Goal: Check status: Check status

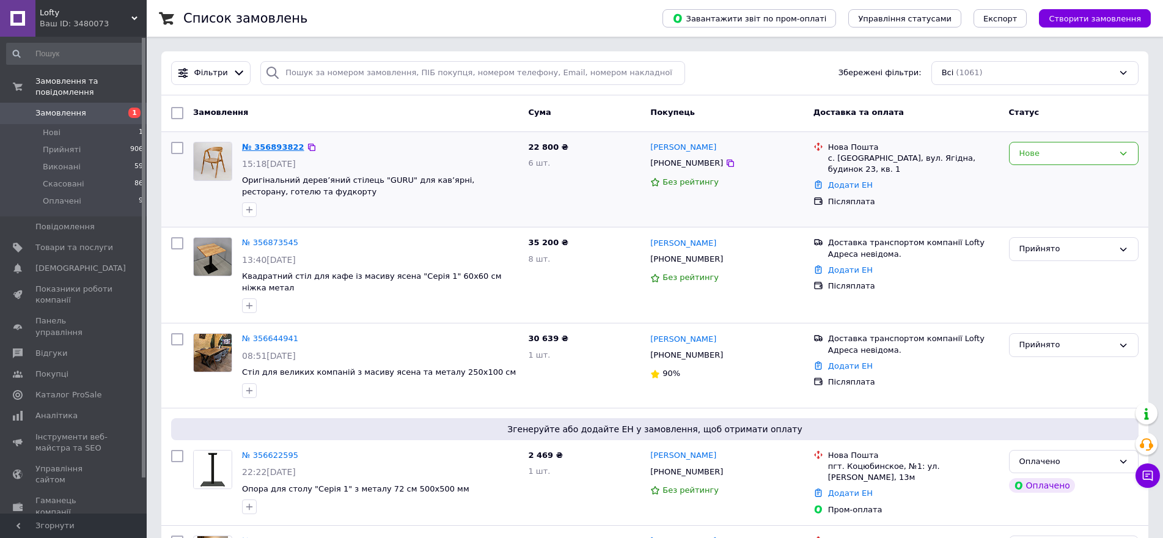
click at [261, 148] on link "№ 356893822" at bounding box center [273, 146] width 62 height 9
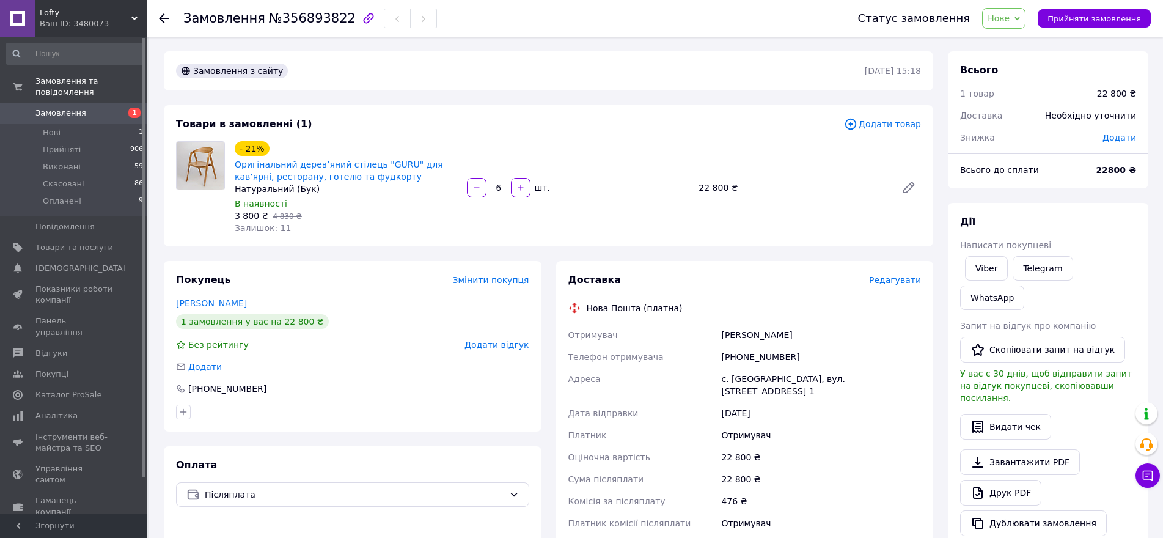
click at [163, 18] on use at bounding box center [164, 18] width 10 height 10
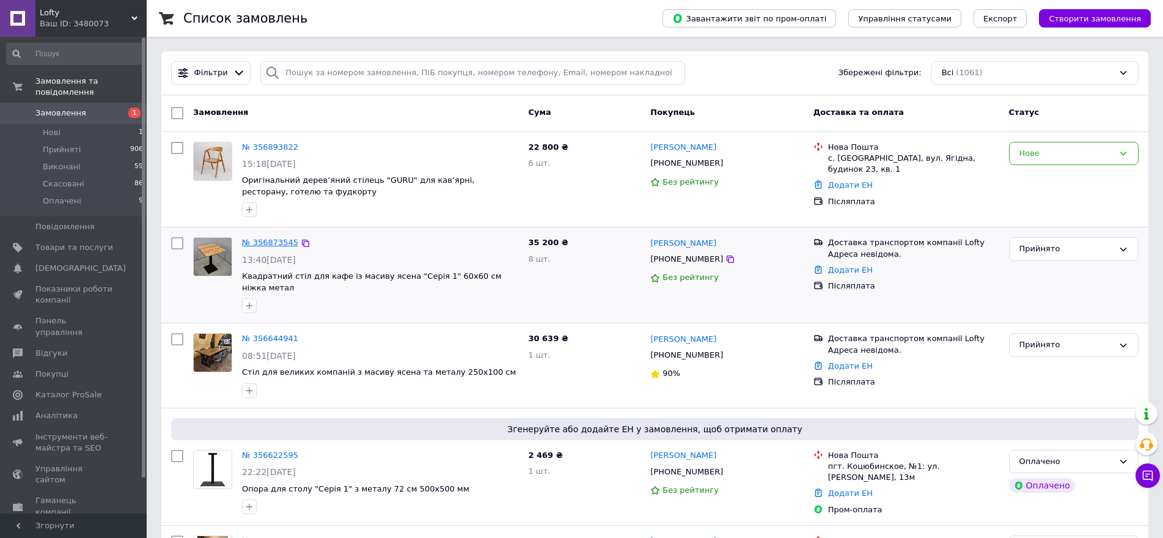
click at [276, 243] on link "№ 356873545" at bounding box center [270, 242] width 56 height 9
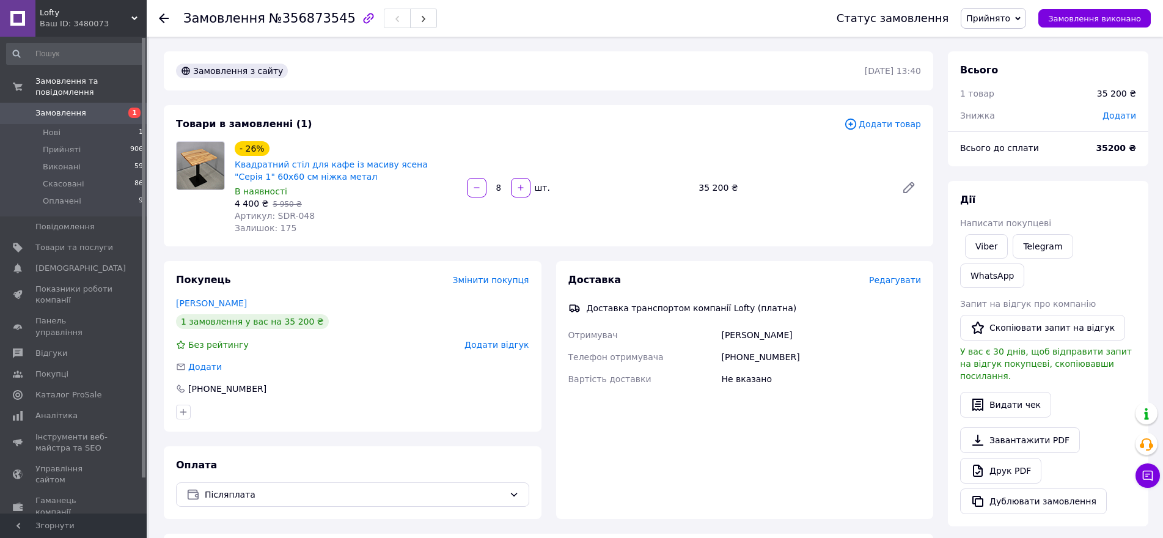
click at [167, 16] on icon at bounding box center [164, 18] width 10 height 10
